Goal: Information Seeking & Learning: Learn about a topic

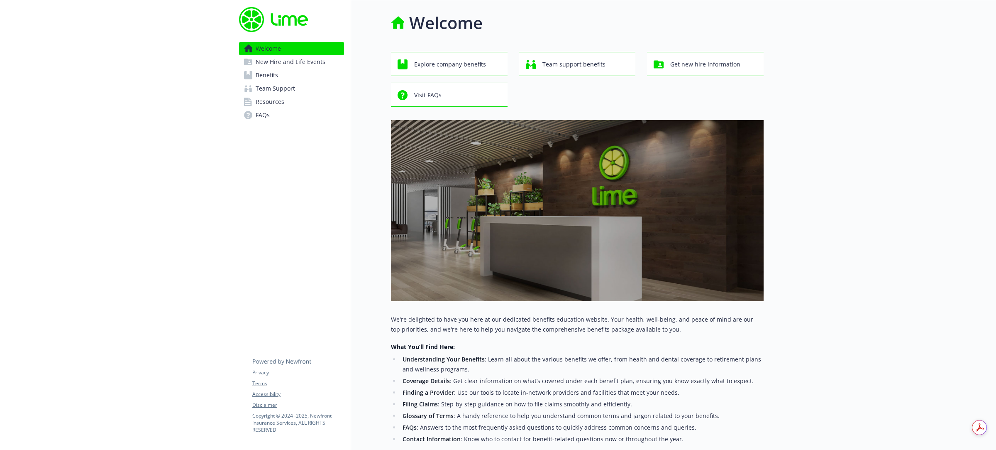
click at [276, 79] on span "Benefits" at bounding box center [267, 75] width 22 height 13
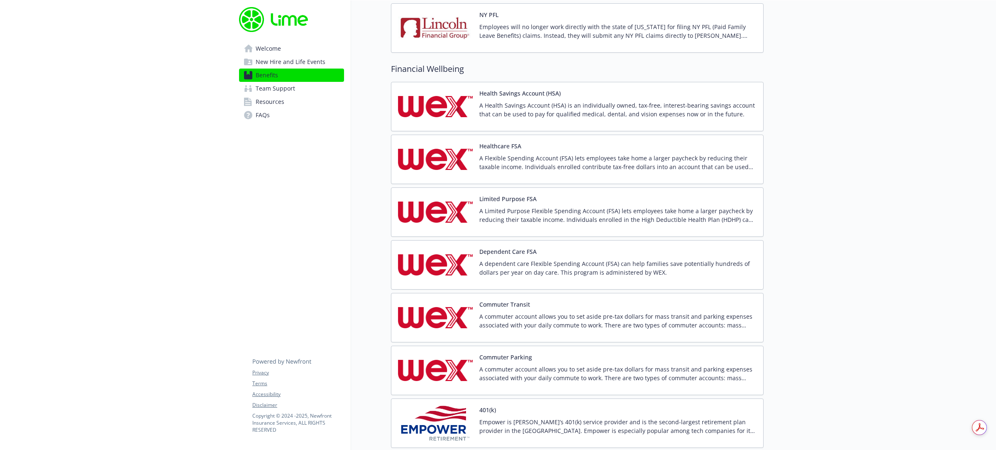
scroll to position [1038, 0]
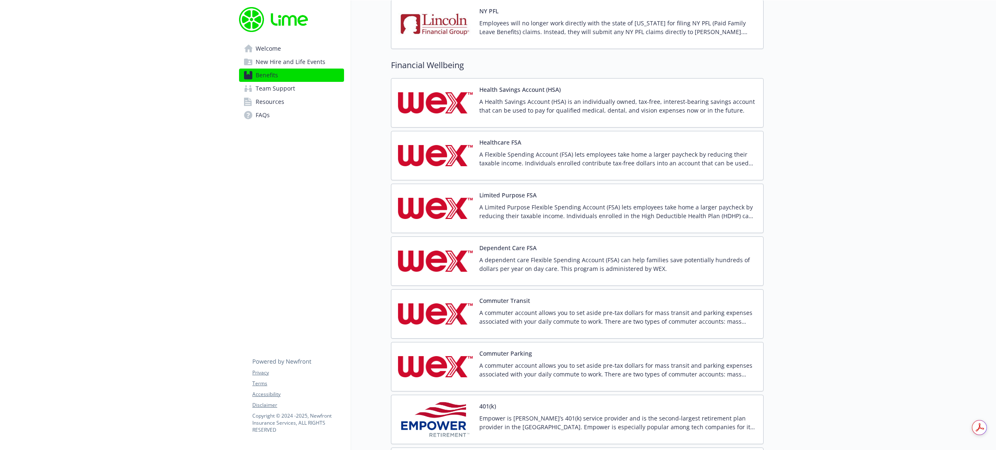
click at [553, 113] on p "A Health Savings Account (HSA) is an individually owned, tax-free, interest-bea…" at bounding box center [618, 105] width 277 height 17
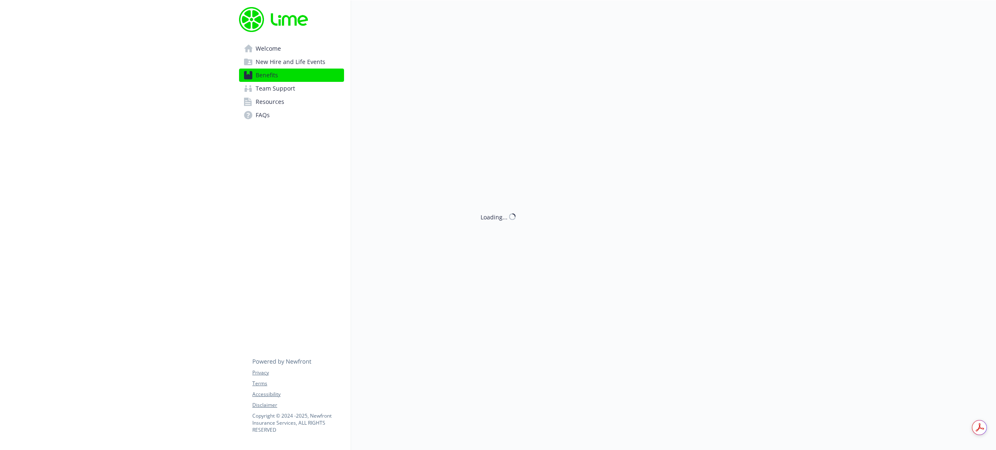
scroll to position [1038, 0]
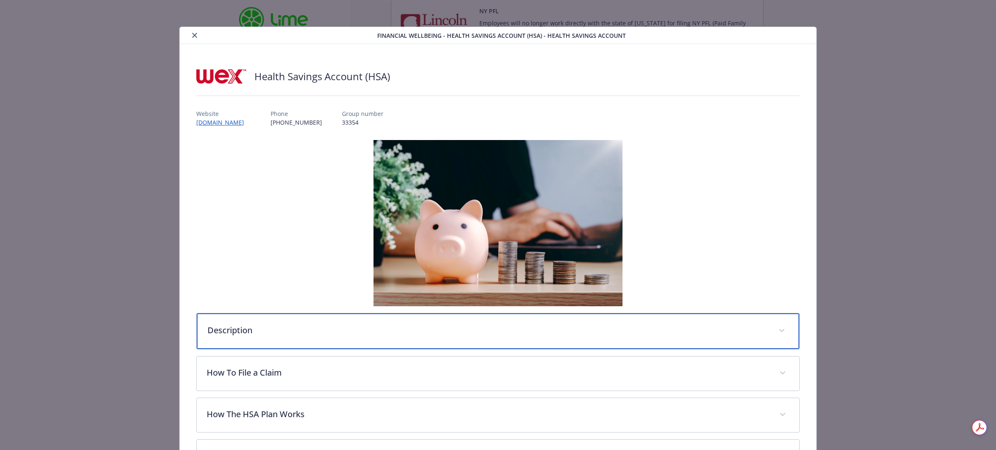
click at [235, 331] on p "Description" at bounding box center [488, 330] width 561 height 12
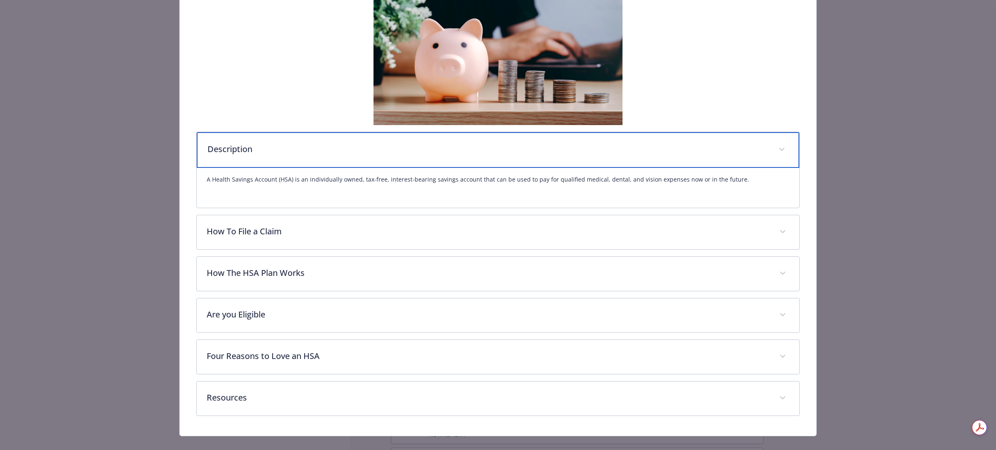
scroll to position [194, 0]
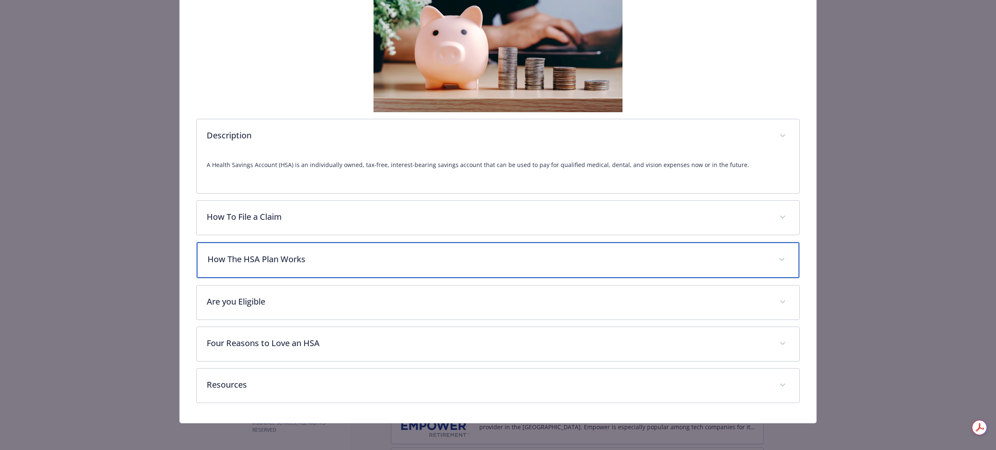
click at [273, 268] on div "How The HSA Plan Works" at bounding box center [498, 260] width 603 height 36
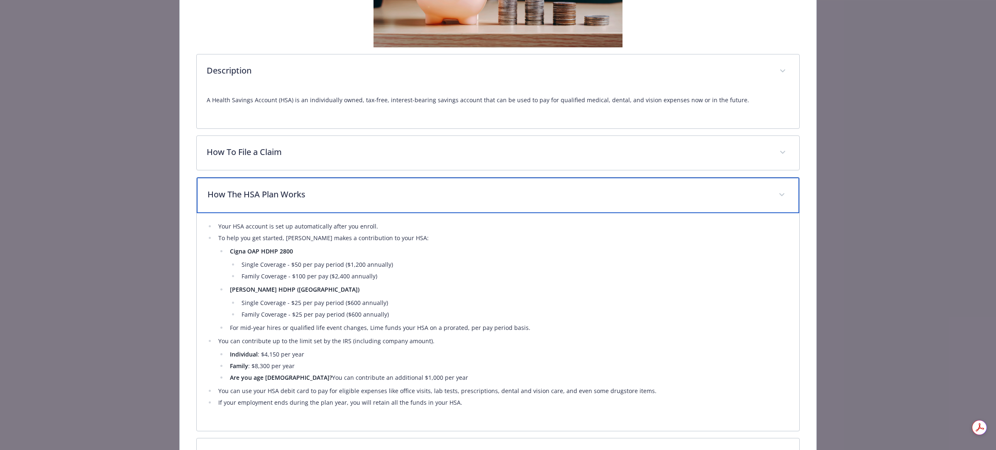
scroll to position [350, 0]
